Goal: Navigation & Orientation: Find specific page/section

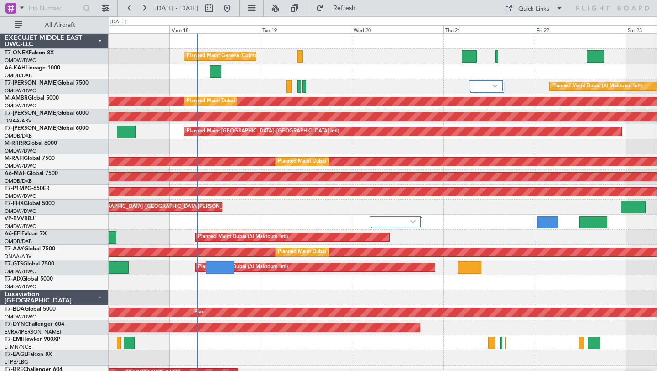
click at [355, 70] on div at bounding box center [383, 71] width 548 height 15
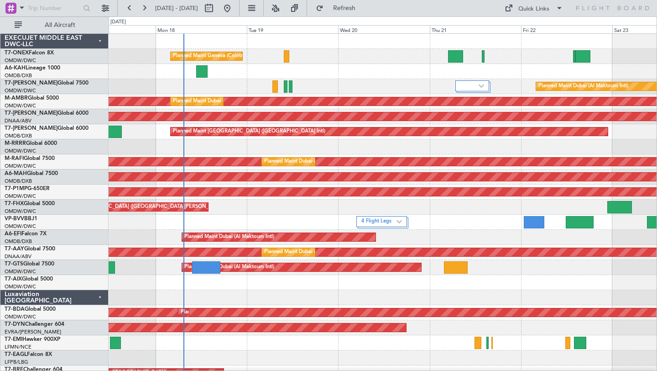
click at [340, 67] on div at bounding box center [383, 71] width 548 height 15
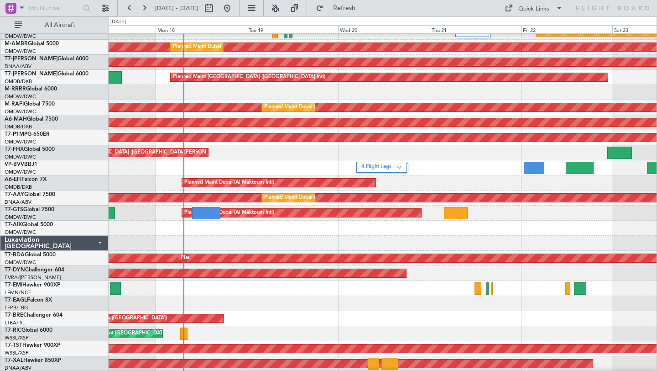
scroll to position [55, 0]
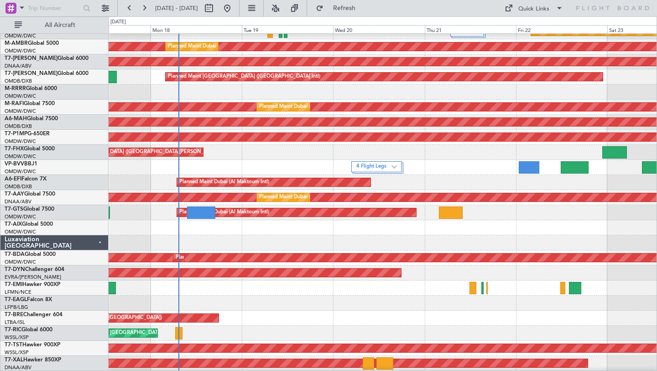
click at [365, 239] on div at bounding box center [383, 242] width 548 height 15
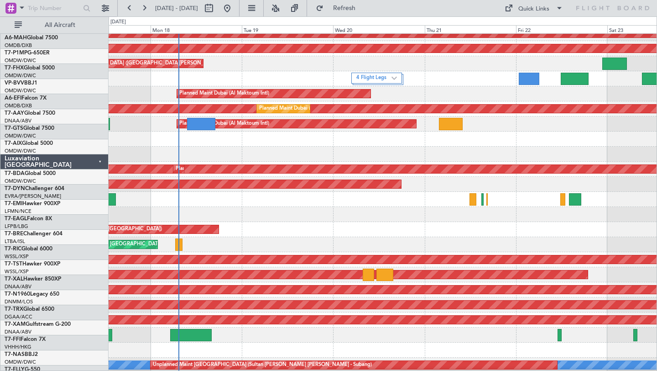
scroll to position [148, 0]
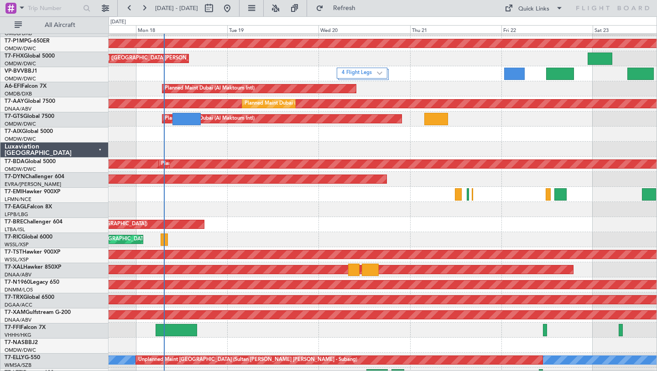
click at [377, 221] on div "Grounded Warsaw ([GEOGRAPHIC_DATA])" at bounding box center [383, 224] width 548 height 15
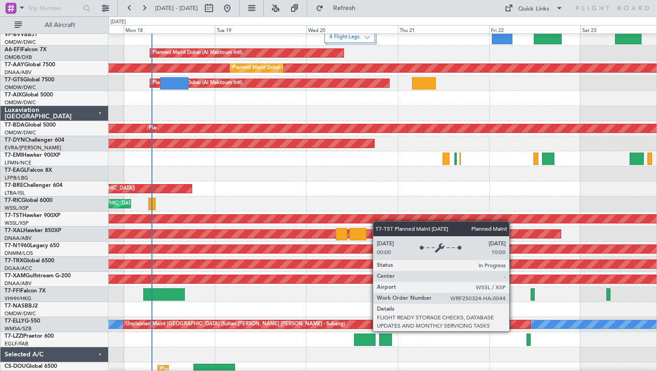
scroll to position [220, 0]
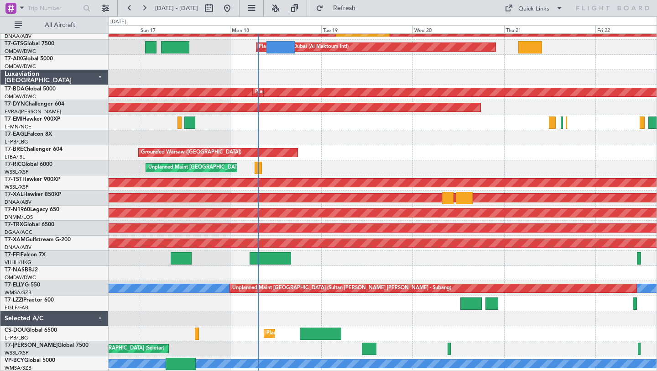
click at [324, 304] on div at bounding box center [383, 303] width 548 height 15
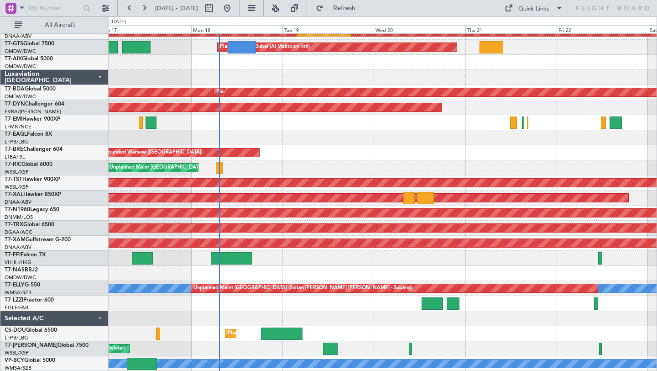
click at [436, 323] on div "Planned Maint Dubai (Al Maktoum Intl) Unplanned Maint [GEOGRAPHIC_DATA] (Al Mak…" at bounding box center [383, 92] width 548 height 557
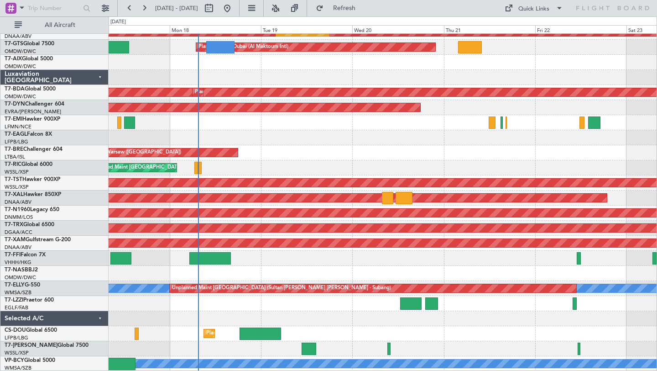
click at [484, 166] on div "Unplanned Maint [GEOGRAPHIC_DATA] (Seletar)" at bounding box center [383, 167] width 548 height 15
click at [425, 152] on div "Grounded Warsaw ([GEOGRAPHIC_DATA])" at bounding box center [383, 152] width 548 height 15
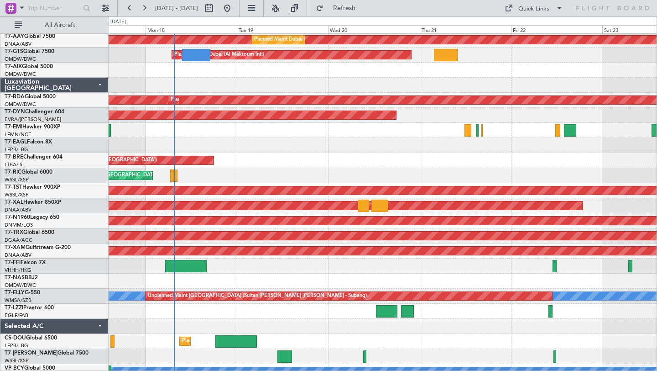
click at [495, 158] on div "Grounded Warsaw ([GEOGRAPHIC_DATA])" at bounding box center [383, 160] width 548 height 15
click at [102, 327] on div "Selected A/C" at bounding box center [54, 326] width 108 height 15
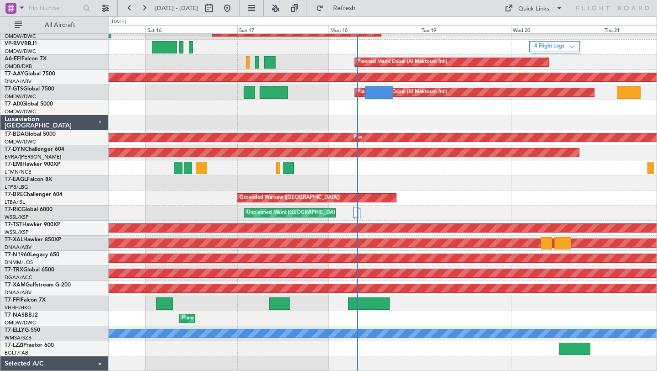
click at [429, 119] on div at bounding box center [383, 122] width 548 height 15
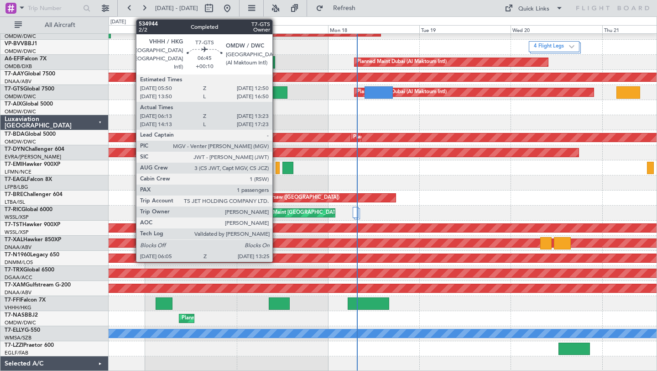
click at [277, 94] on div at bounding box center [273, 92] width 28 height 12
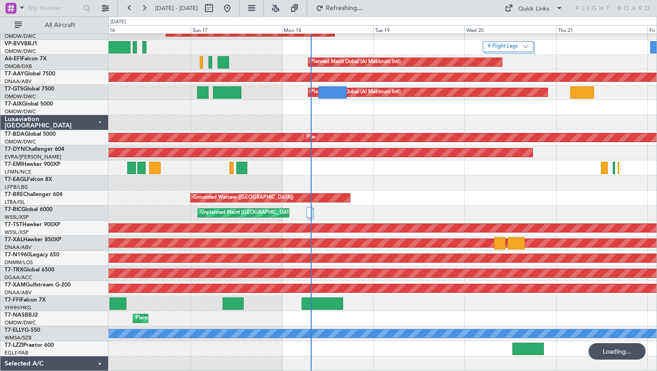
click at [544, 168] on div at bounding box center [383, 167] width 548 height 15
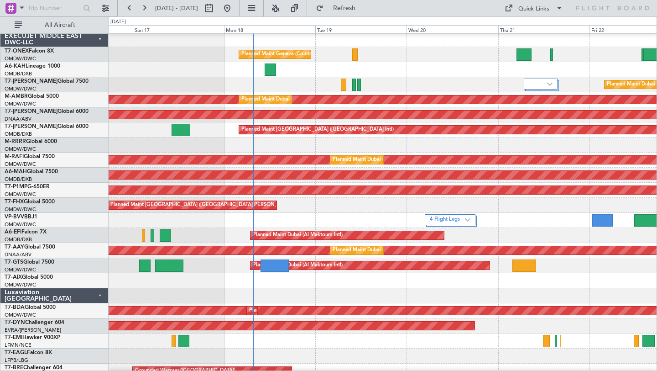
scroll to position [1, 0]
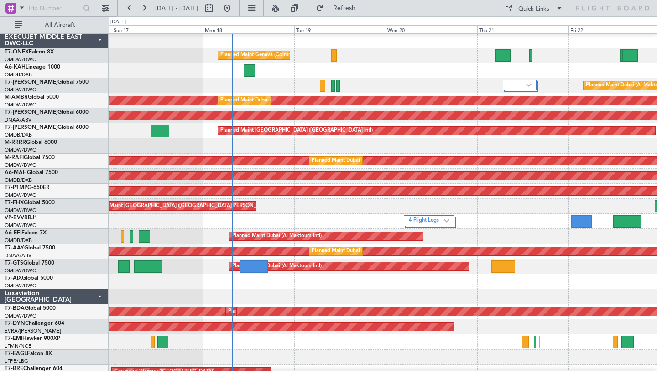
click at [410, 78] on div "Planned Maint Dubai (Al Maktoum Intl)" at bounding box center [383, 85] width 548 height 15
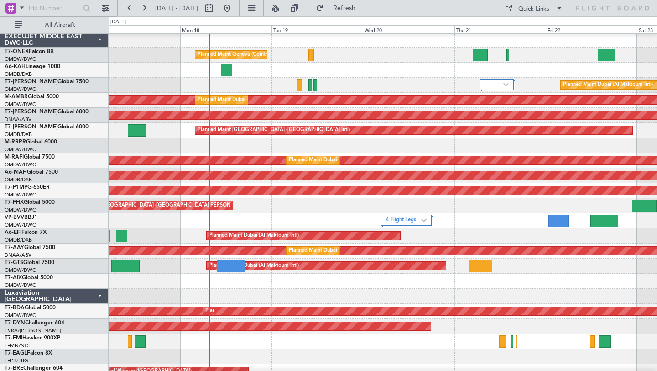
click at [431, 73] on div "Unplanned Maint Budapest ([PERSON_NAME] Intl)" at bounding box center [383, 70] width 548 height 15
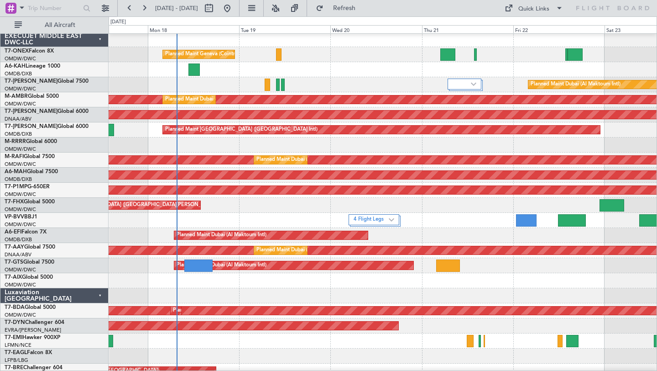
scroll to position [2, 0]
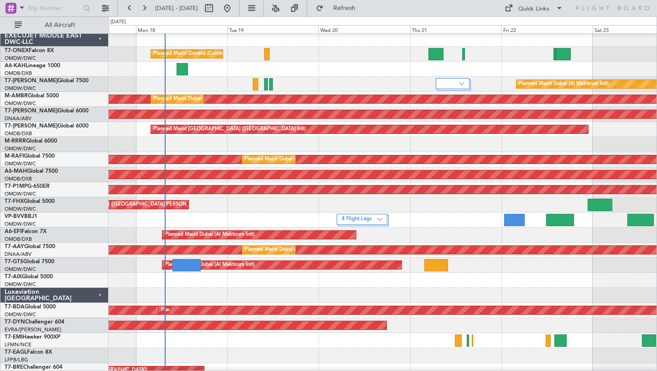
click at [430, 208] on div "Planned Maint [GEOGRAPHIC_DATA] ([GEOGRAPHIC_DATA][PERSON_NAME])" at bounding box center [383, 204] width 548 height 15
click at [421, 203] on div "Planned Maint [GEOGRAPHIC_DATA] ([GEOGRAPHIC_DATA][PERSON_NAME])" at bounding box center [383, 204] width 548 height 15
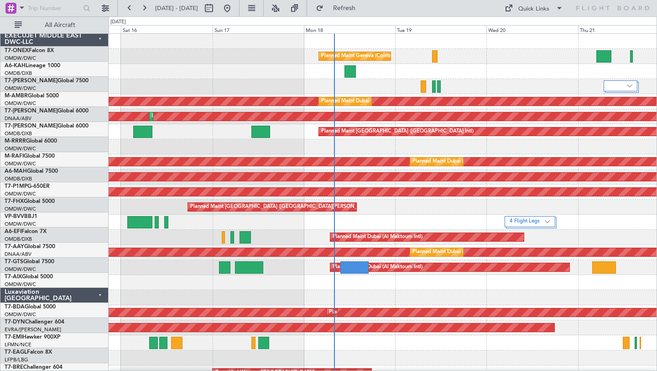
scroll to position [0, 0]
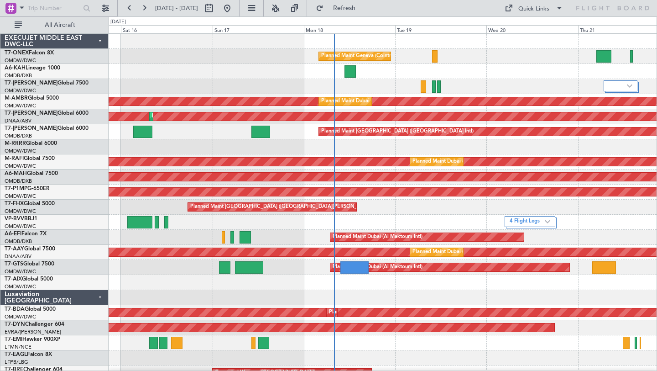
click at [493, 78] on div "Unplanned Maint Budapest ([PERSON_NAME] Intl)" at bounding box center [383, 71] width 548 height 15
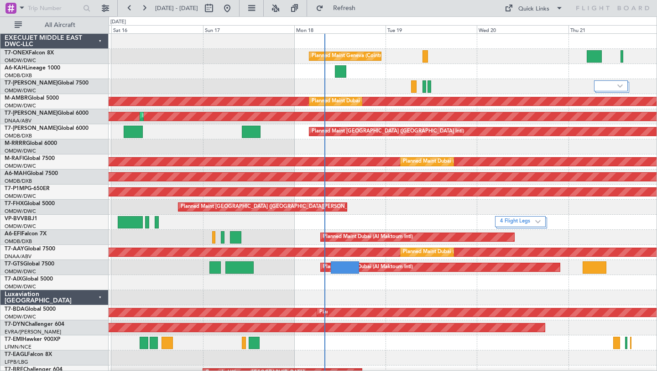
click at [517, 77] on div "Unplanned Maint Budapest ([PERSON_NAME] Intl)" at bounding box center [383, 71] width 548 height 15
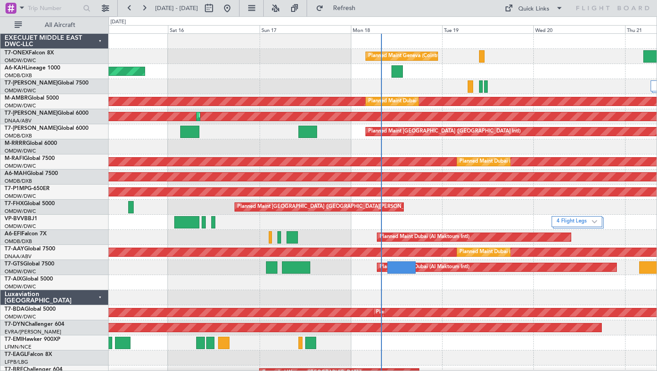
click at [336, 75] on div "Unplanned Maint Budapest ([PERSON_NAME] Intl)" at bounding box center [383, 71] width 548 height 15
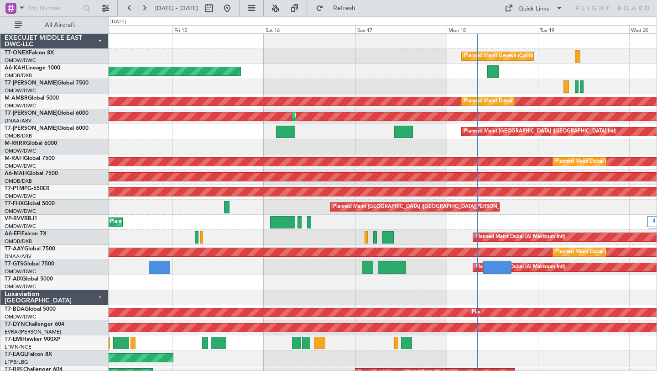
click at [375, 215] on div "4 Flight Legs Planned Maint [GEOGRAPHIC_DATA] (Al Maktoum Intl)" at bounding box center [383, 222] width 548 height 15
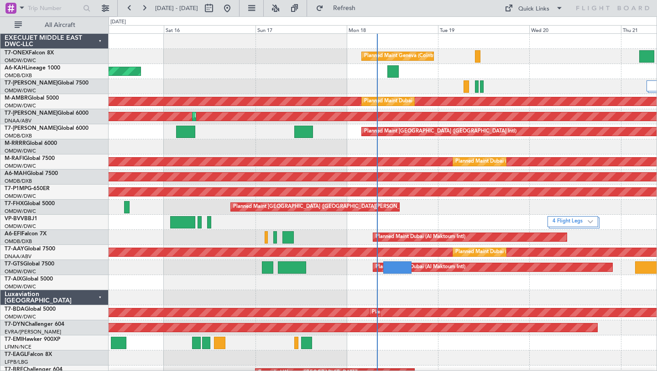
click at [488, 221] on div "Planned Maint Geneva (Cointrin) Unplanned Maint Budapest ([PERSON_NAME] Intl) P…" at bounding box center [383, 290] width 548 height 512
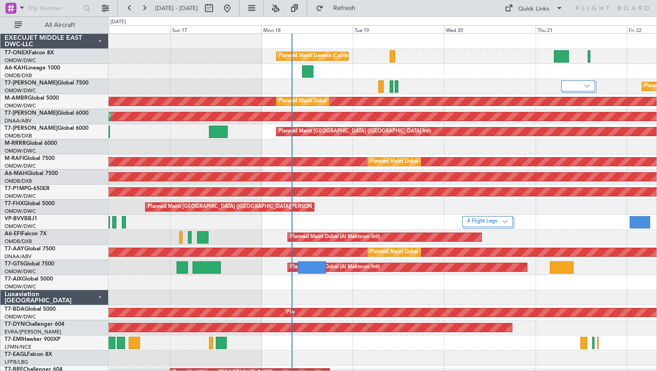
click at [426, 216] on div "Planned Maint Geneva (Cointrin) Unplanned Maint Budapest ([PERSON_NAME] Intl) P…" at bounding box center [383, 290] width 548 height 512
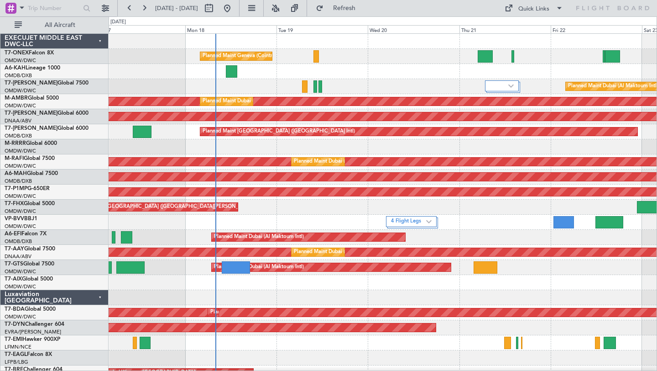
click at [487, 287] on div at bounding box center [383, 282] width 548 height 15
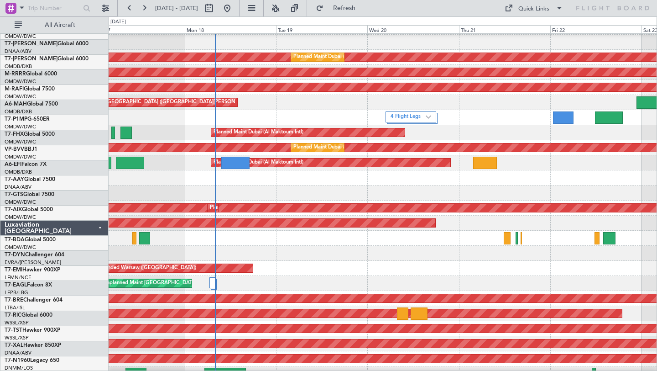
scroll to position [122, 0]
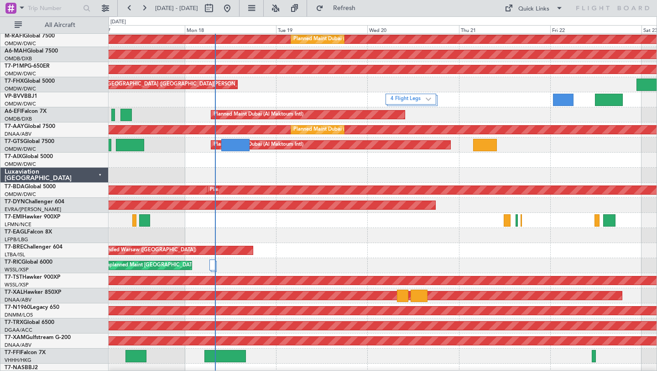
click at [368, 242] on div at bounding box center [383, 235] width 548 height 15
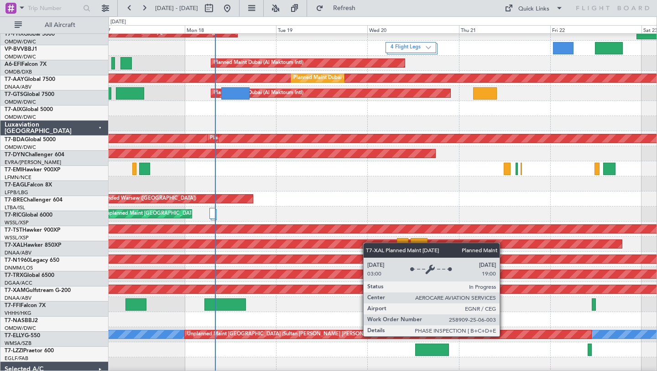
scroll to position [175, 0]
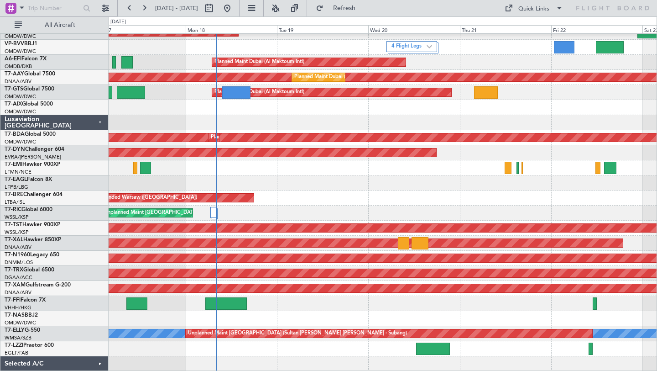
click at [351, 185] on div "Planned Maint Savannah (Savannah/hilton Head Intl) Planned Maint [GEOGRAPHIC_DA…" at bounding box center [383, 115] width 548 height 512
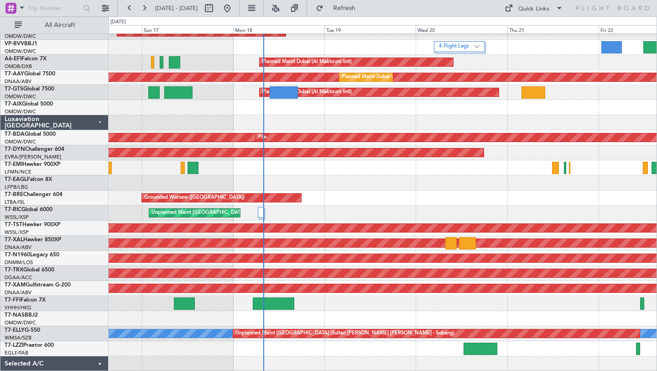
click at [336, 176] on div at bounding box center [383, 182] width 548 height 15
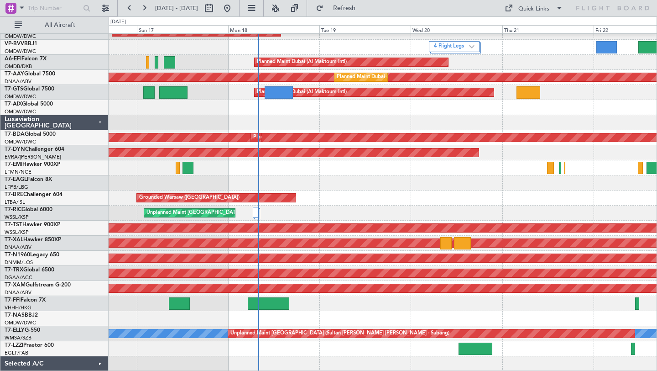
click at [98, 122] on div "Luxaviation [GEOGRAPHIC_DATA]" at bounding box center [54, 122] width 108 height 15
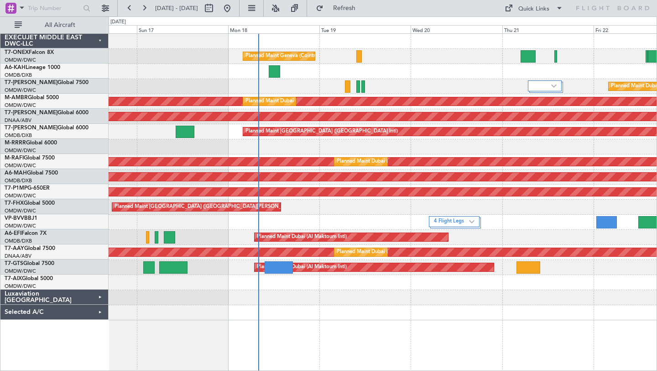
scroll to position [0, 0]
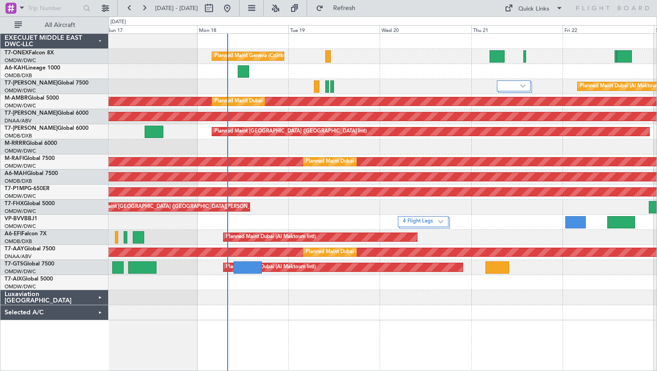
click at [533, 148] on div at bounding box center [383, 146] width 548 height 15
click at [100, 43] on div "EXECUJET MIDDLE EAST DWC-LLC" at bounding box center [54, 41] width 108 height 15
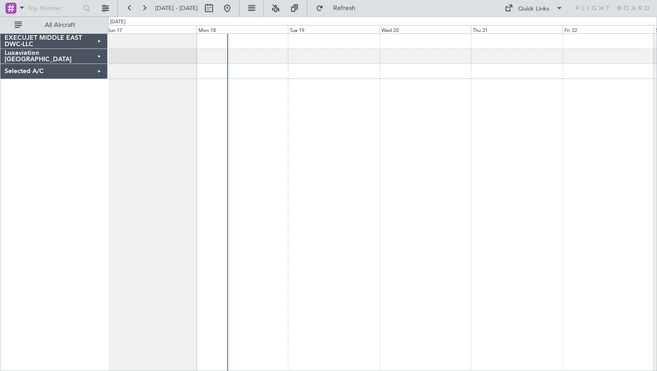
click at [90, 40] on div "EXECUJET MIDDLE EAST DWC-LLC" at bounding box center [53, 41] width 107 height 15
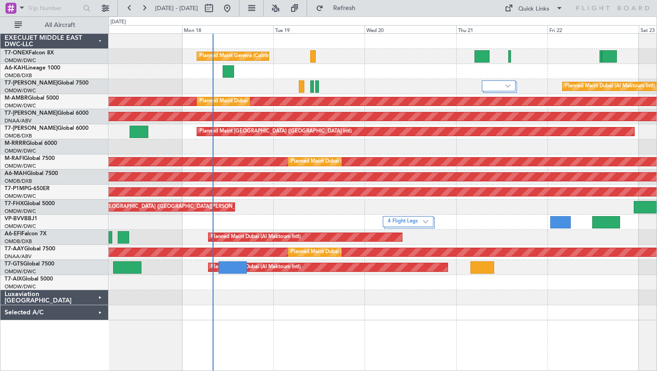
click at [454, 75] on div "Unplanned Maint Budapest ([PERSON_NAME] Intl)" at bounding box center [383, 71] width 548 height 15
